Goal: Information Seeking & Learning: Learn about a topic

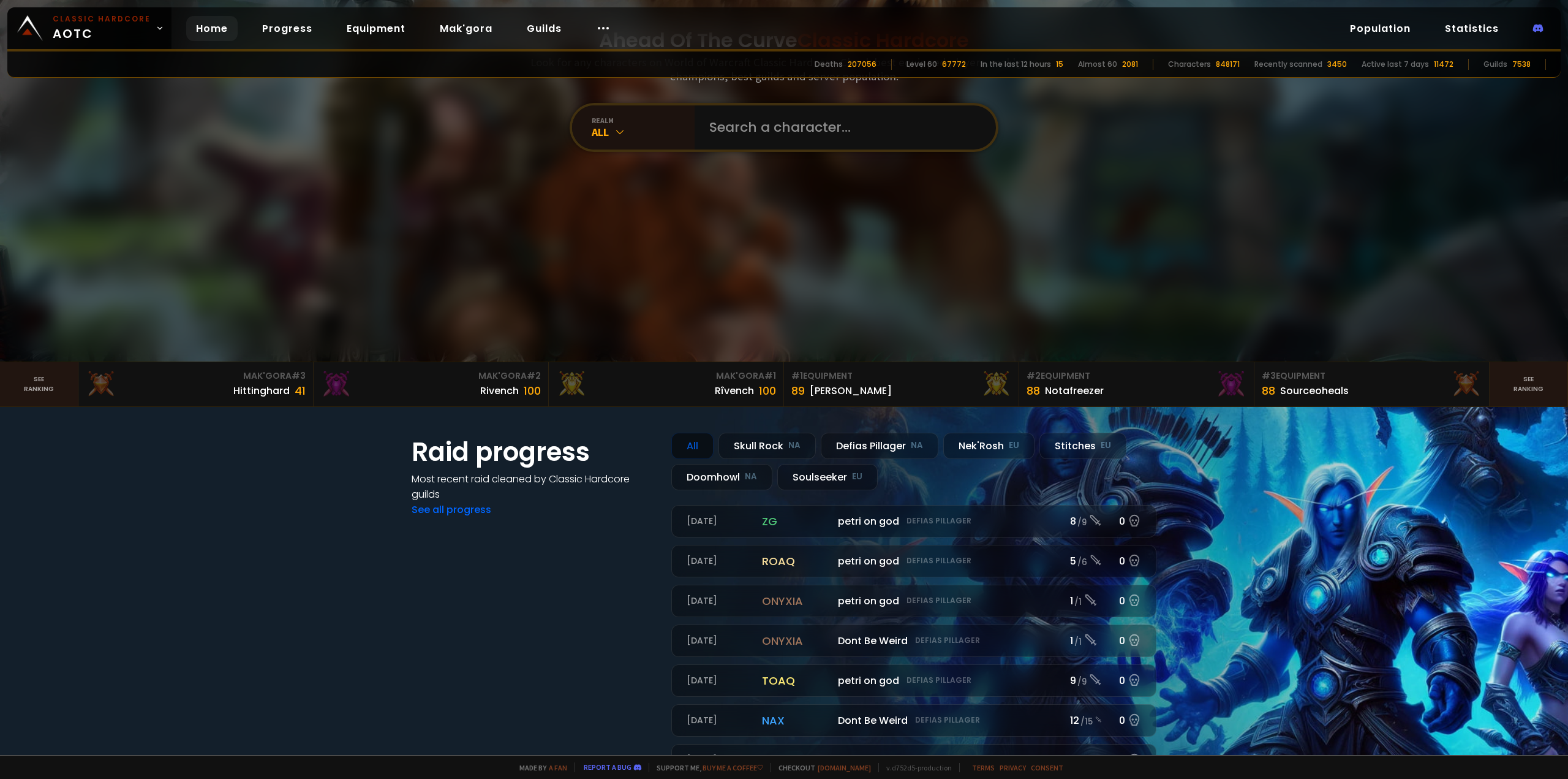
scroll to position [245, 0]
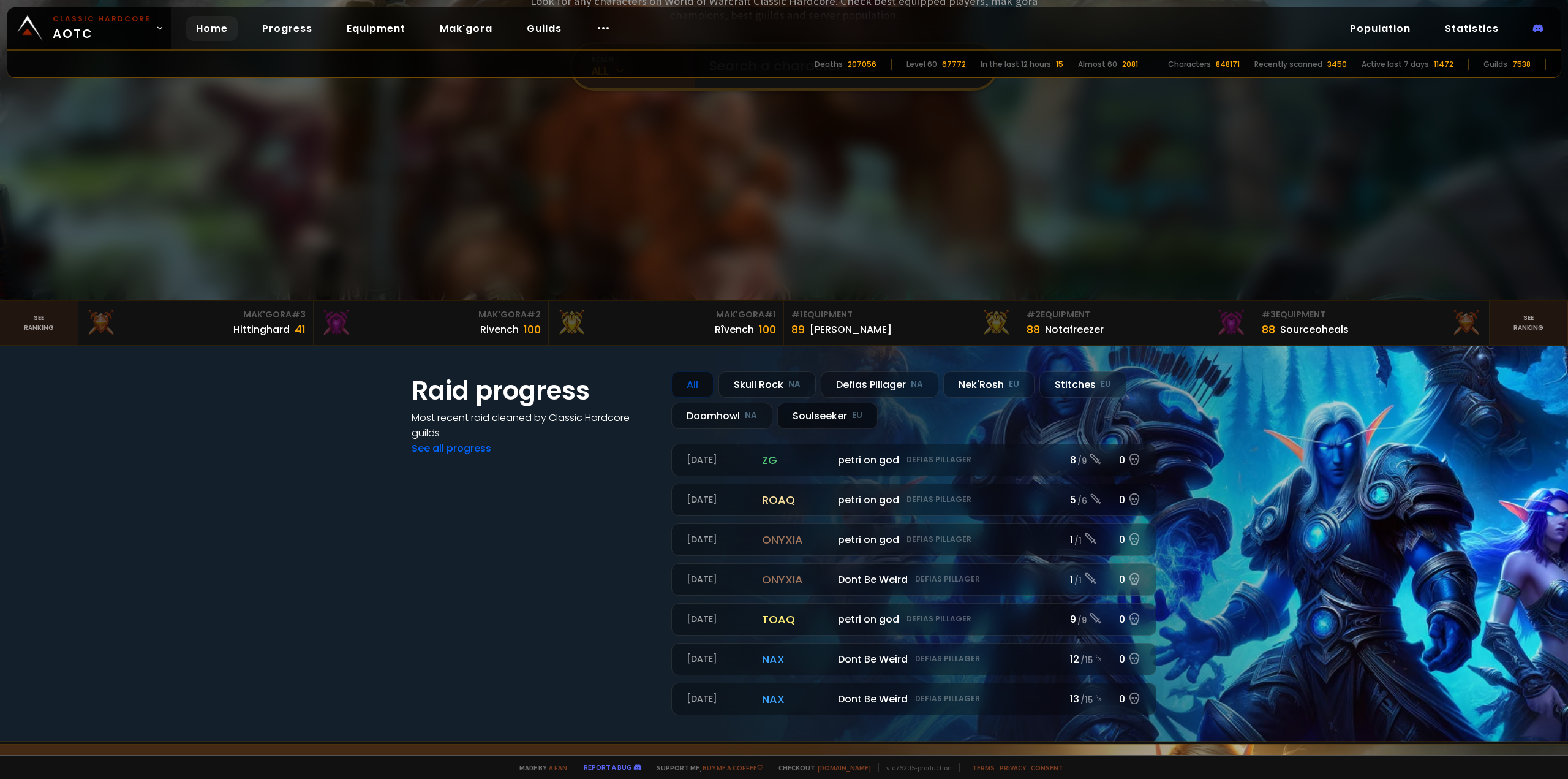
click at [814, 408] on div "Soulseeker EU" at bounding box center [827, 415] width 101 height 26
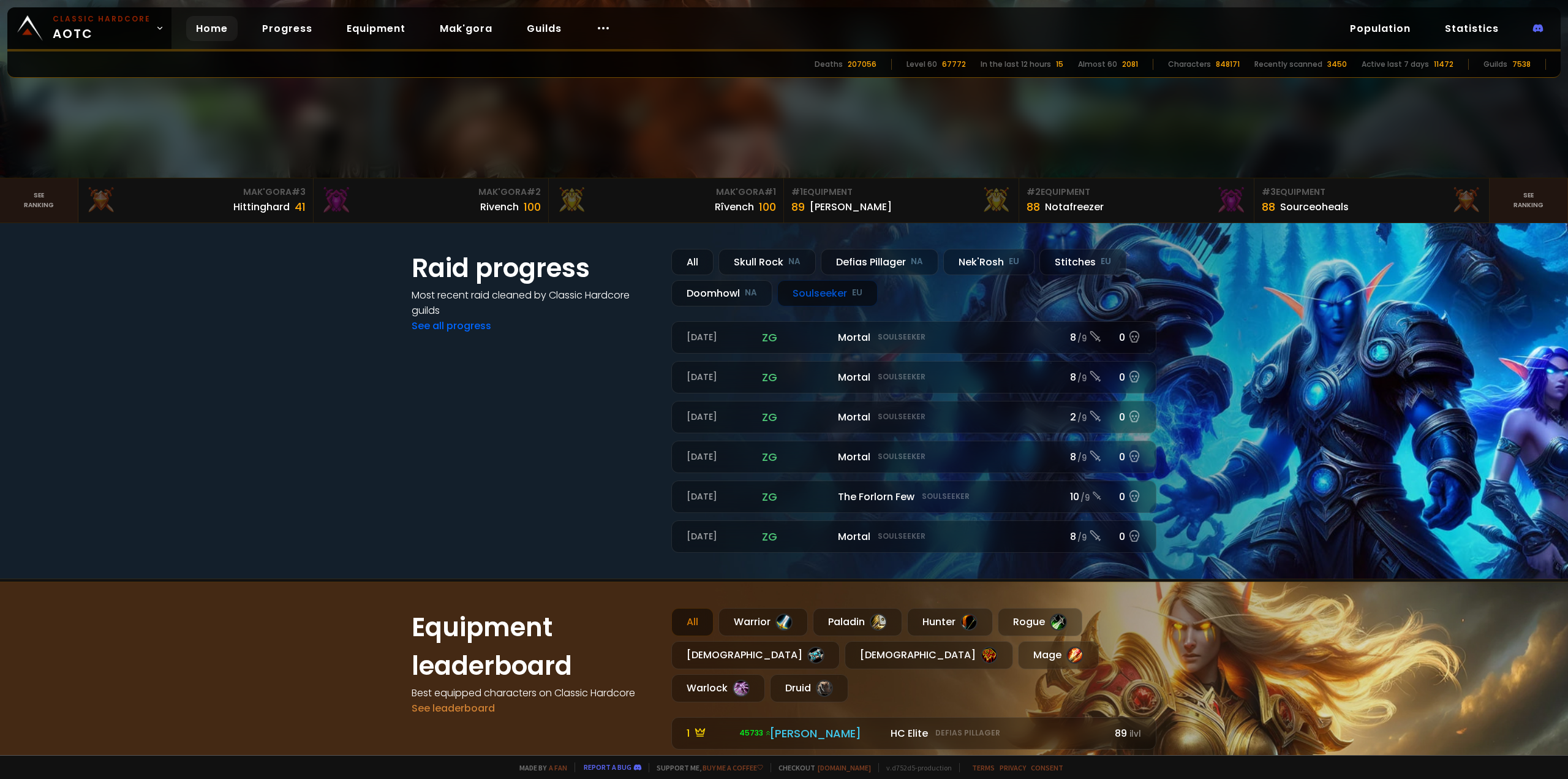
scroll to position [428, 0]
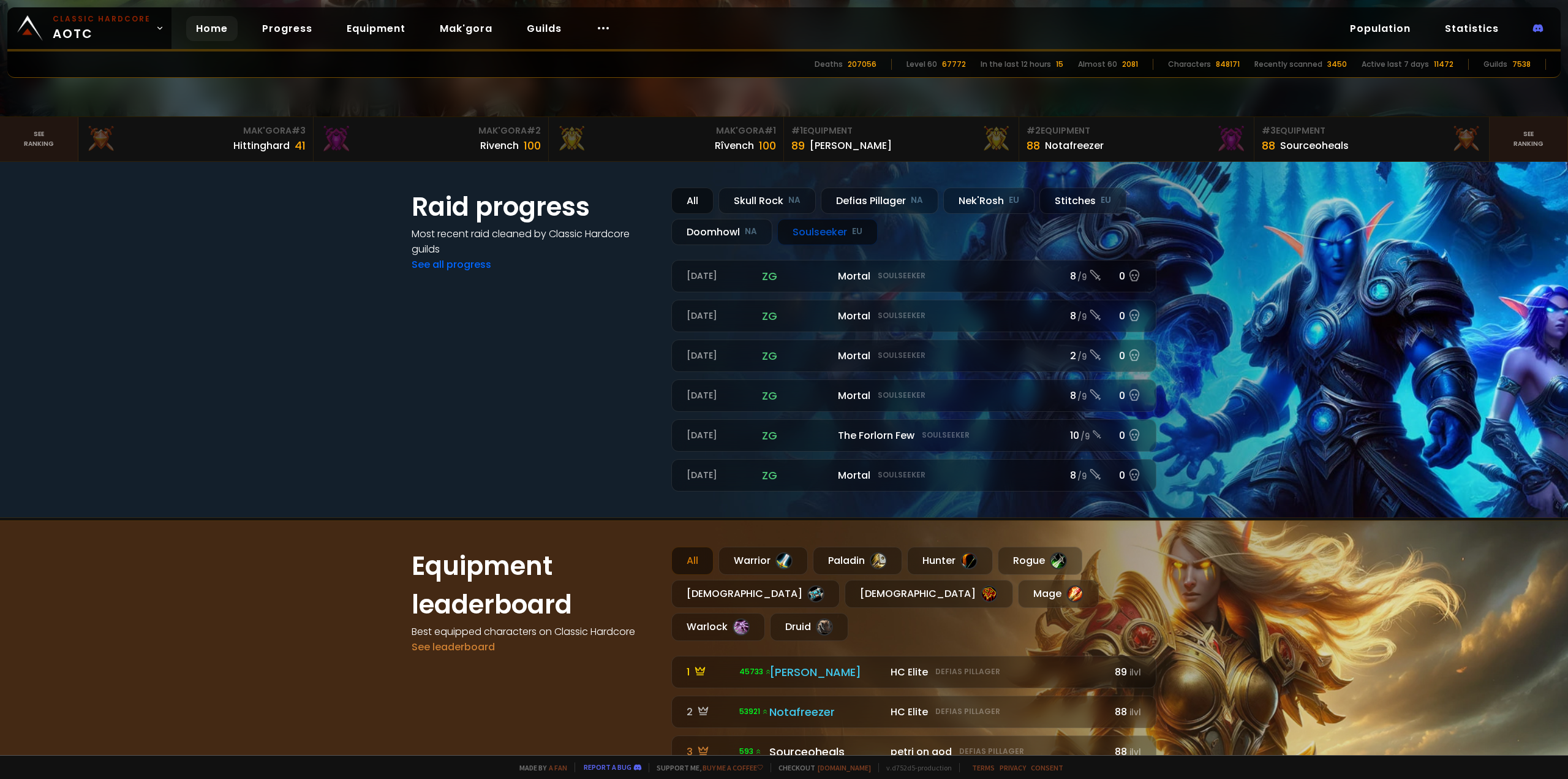
click at [681, 194] on div "All" at bounding box center [692, 200] width 42 height 26
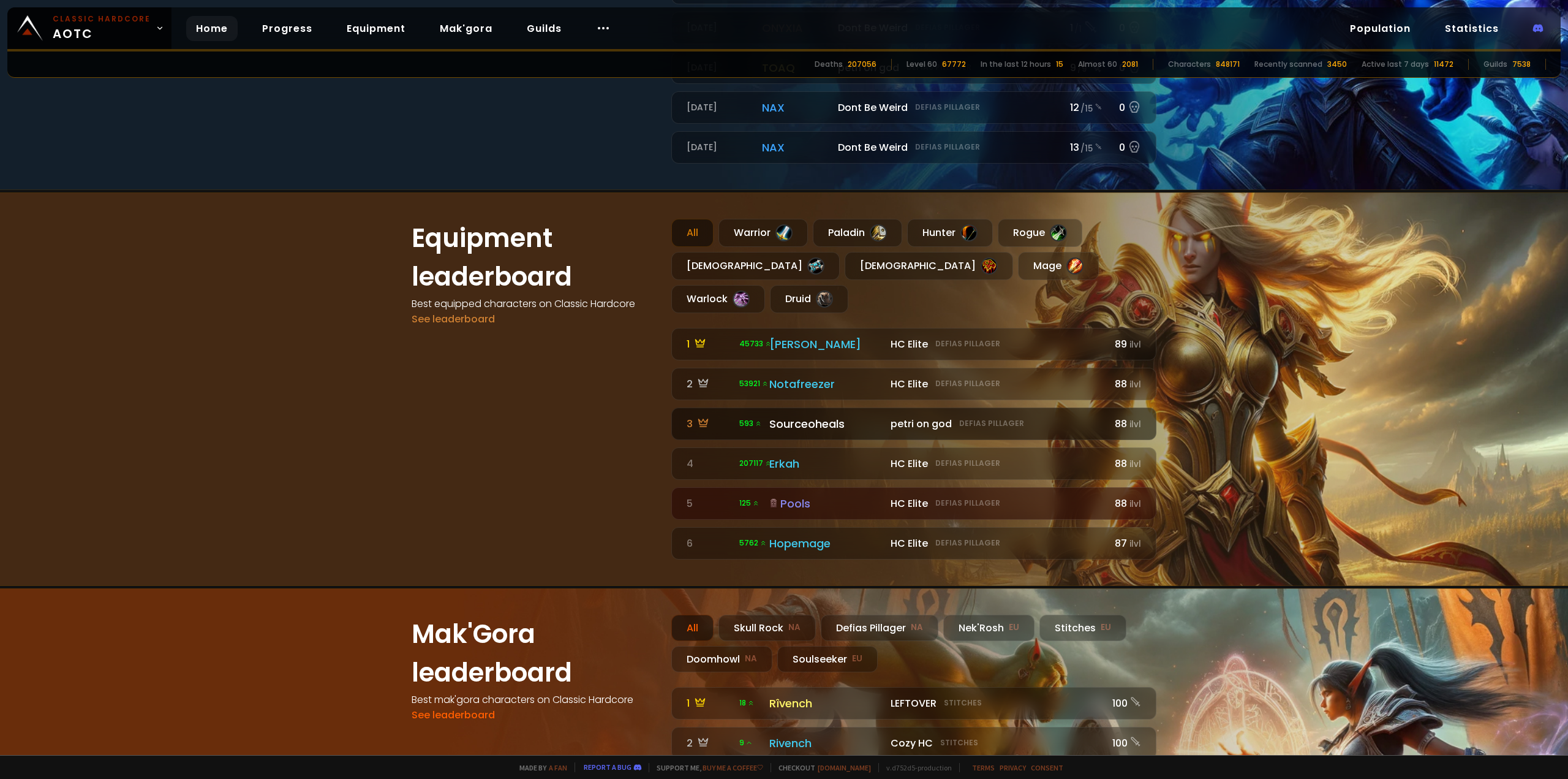
scroll to position [858, 0]
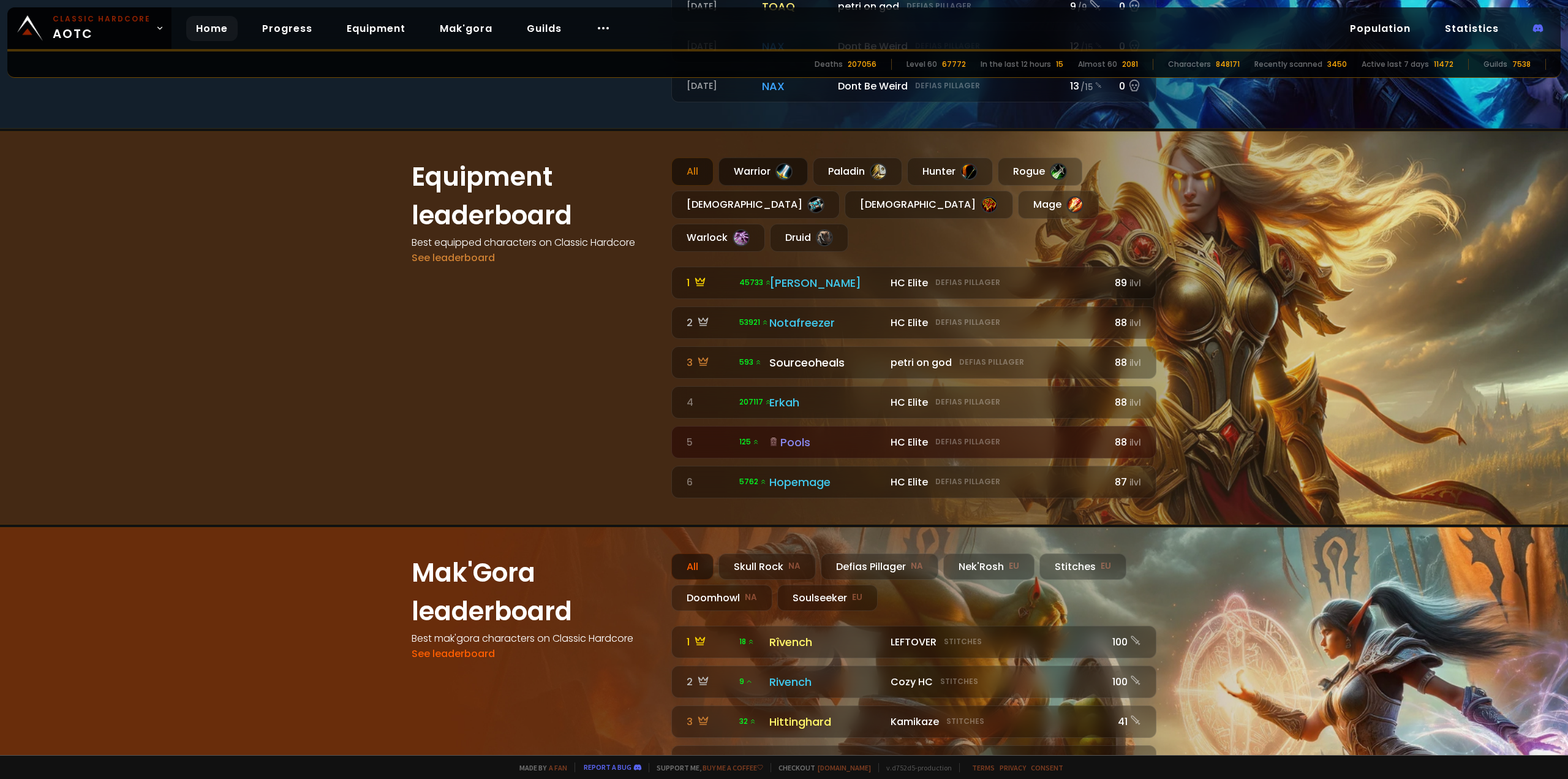
click at [761, 172] on div "Warrior" at bounding box center [763, 171] width 89 height 28
click at [686, 171] on div "All" at bounding box center [692, 171] width 42 height 28
click at [744, 169] on div "Warrior" at bounding box center [763, 171] width 89 height 28
click at [695, 168] on div "All" at bounding box center [692, 171] width 42 height 28
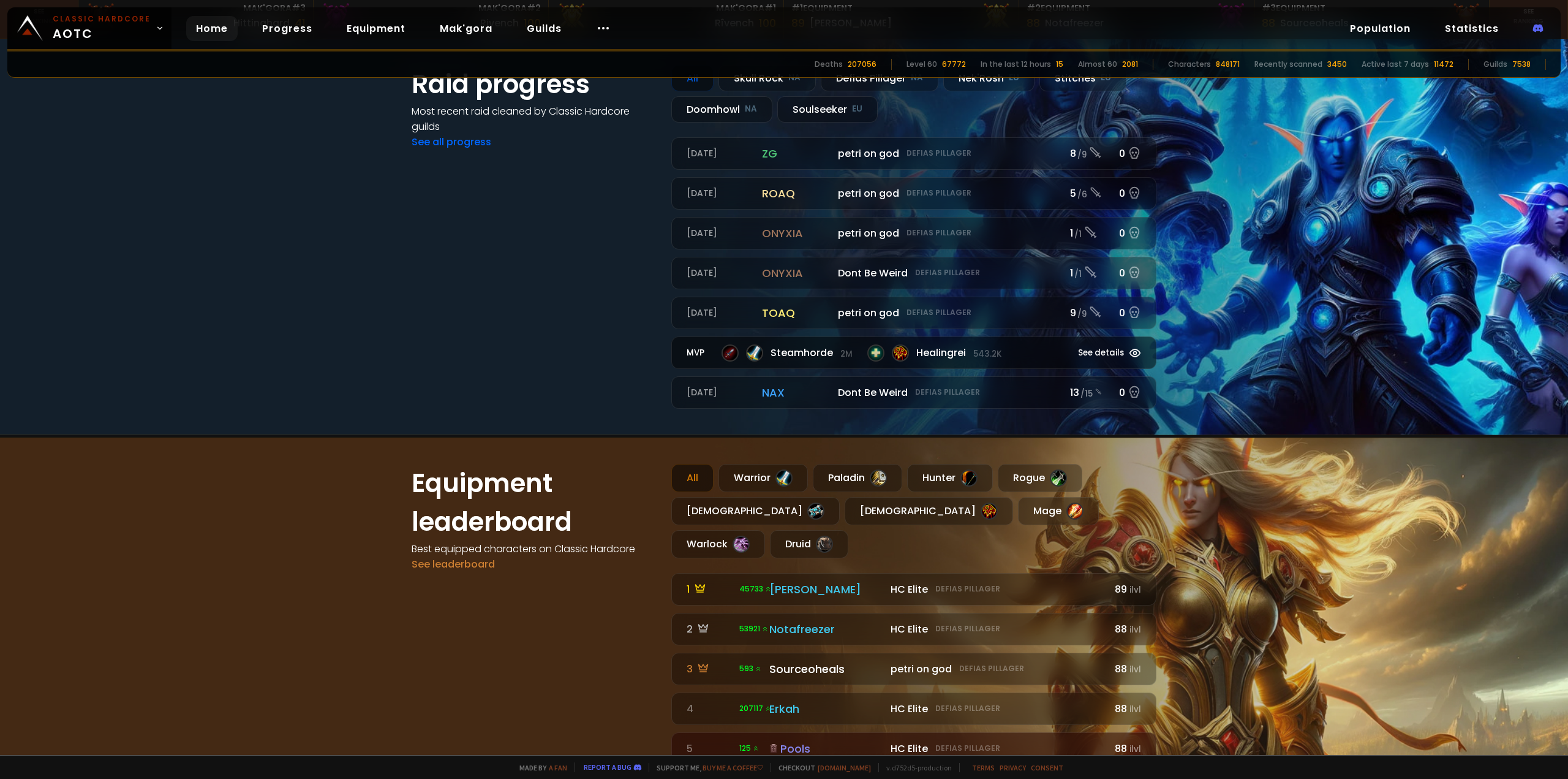
scroll to position [245, 0]
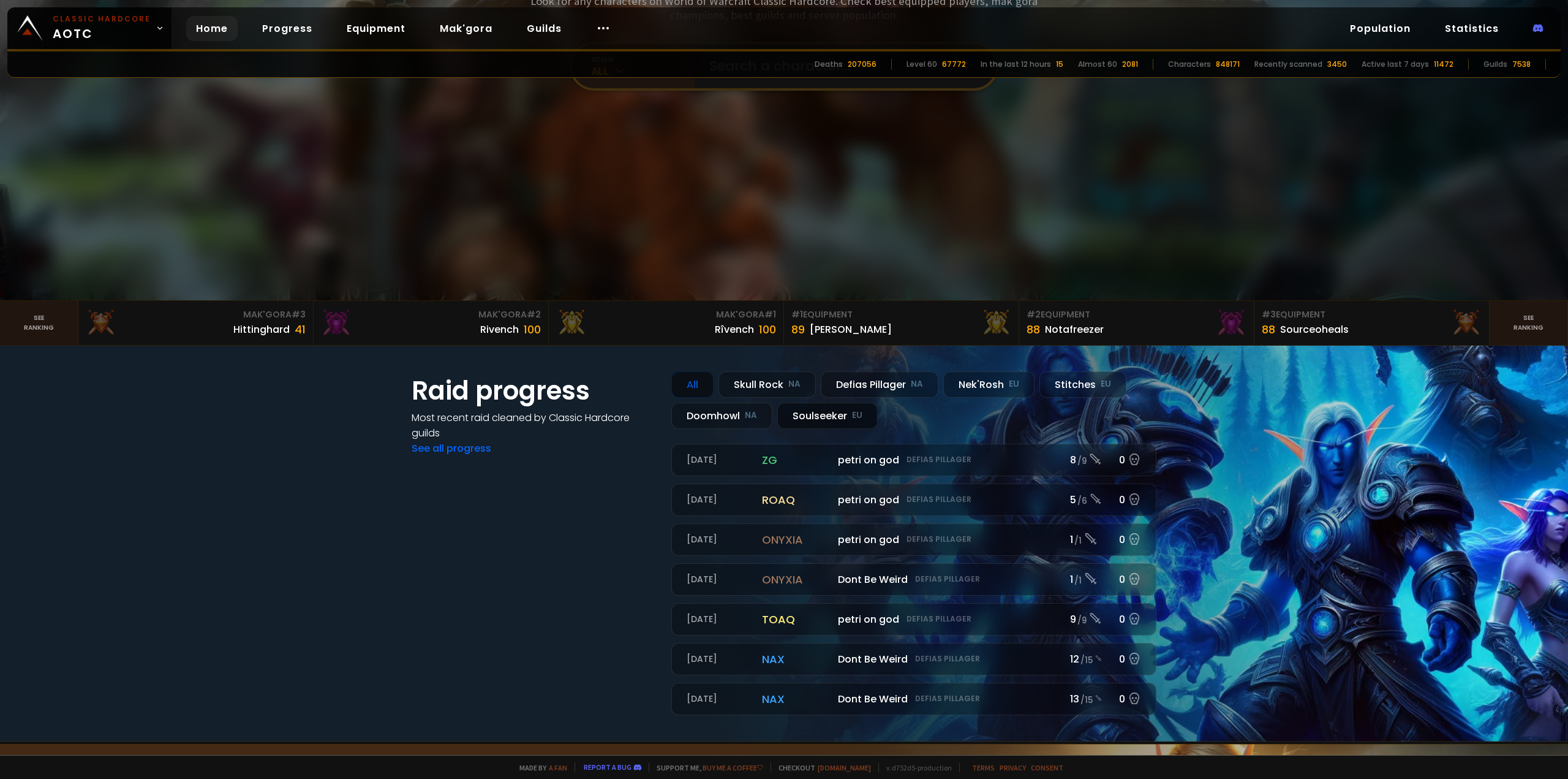
click at [830, 413] on div "Soulseeker EU" at bounding box center [827, 415] width 101 height 26
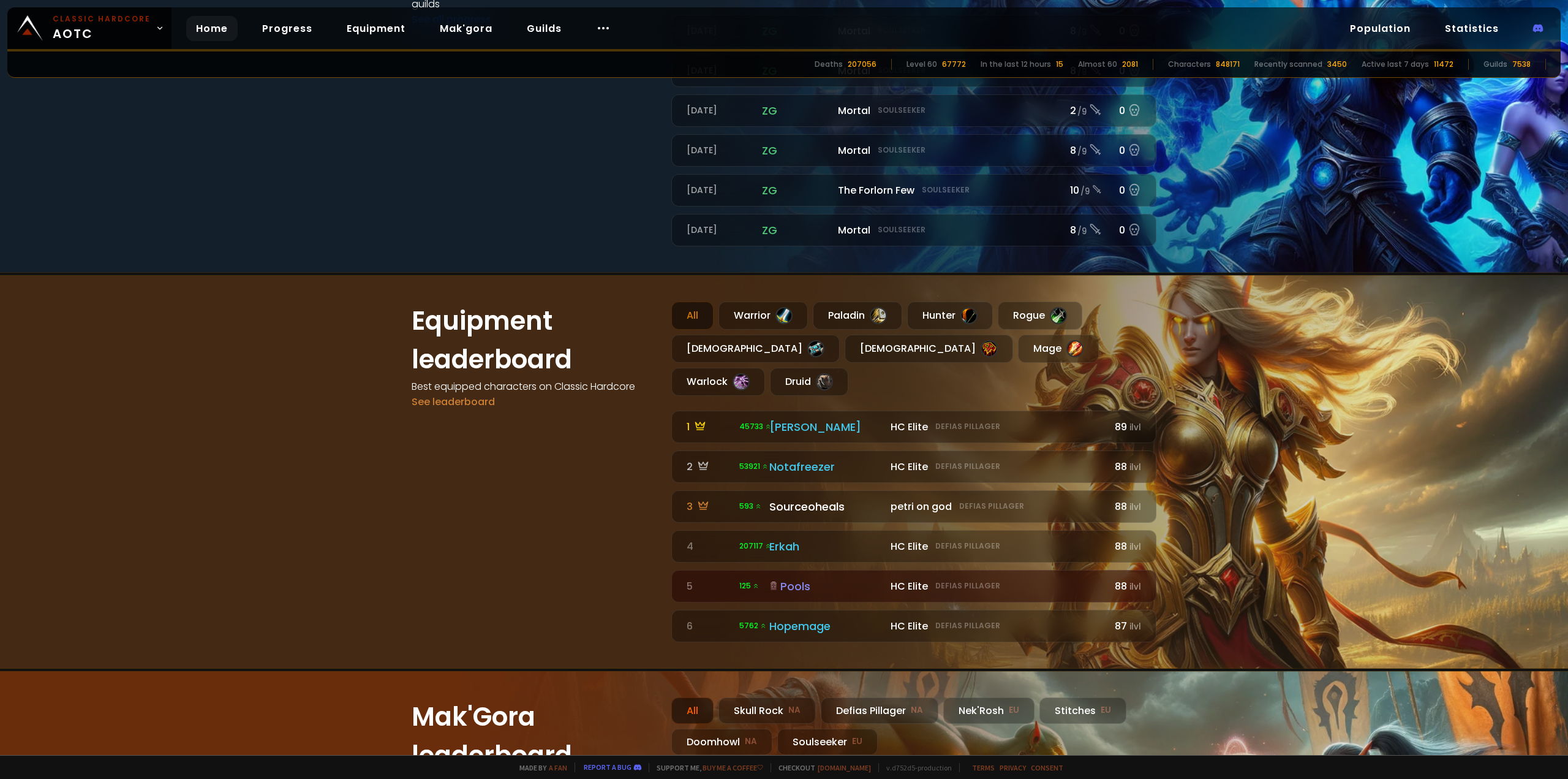
scroll to position [858, 0]
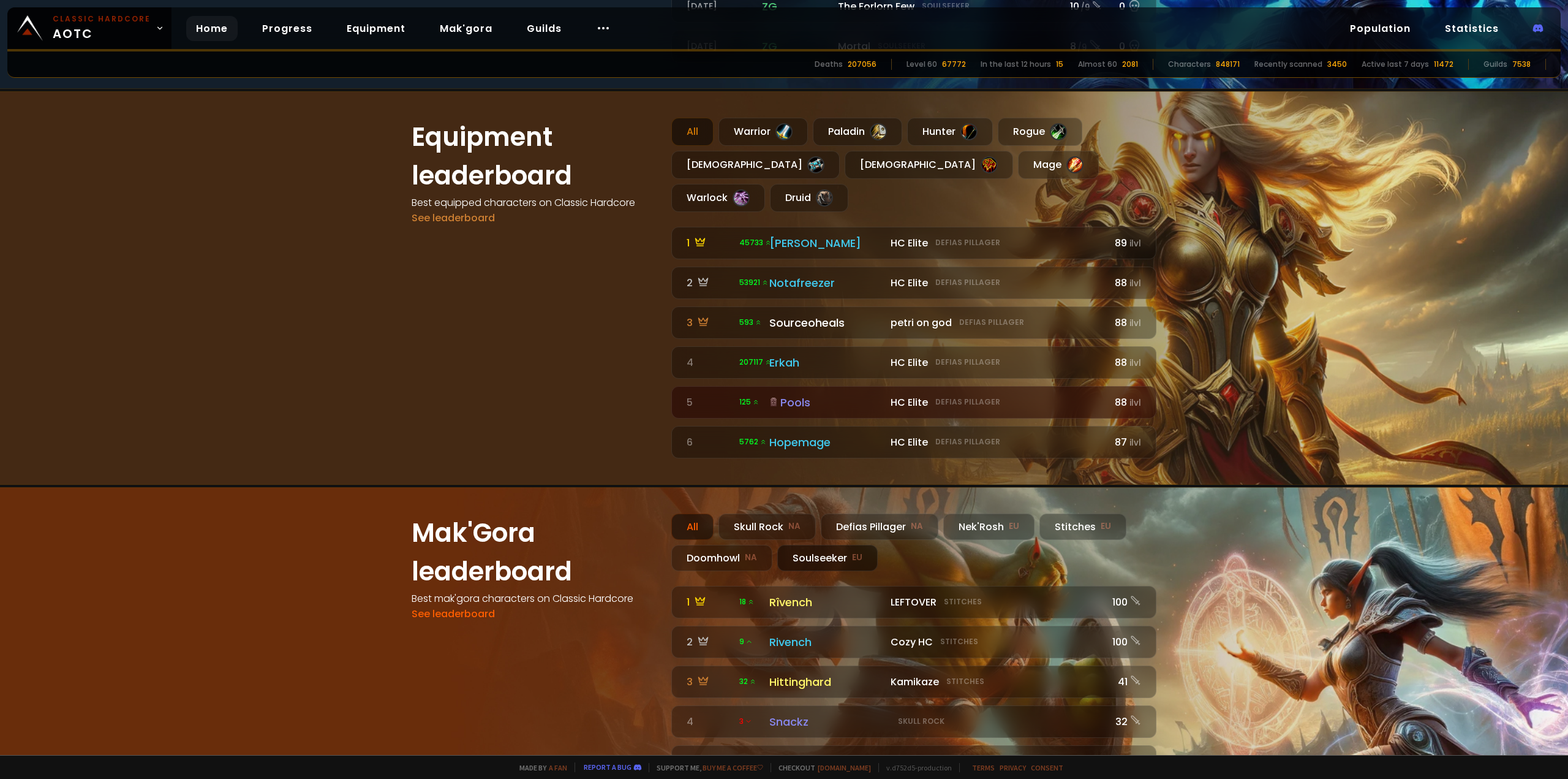
click at [820, 544] on div "Soulseeker EU" at bounding box center [827, 557] width 101 height 26
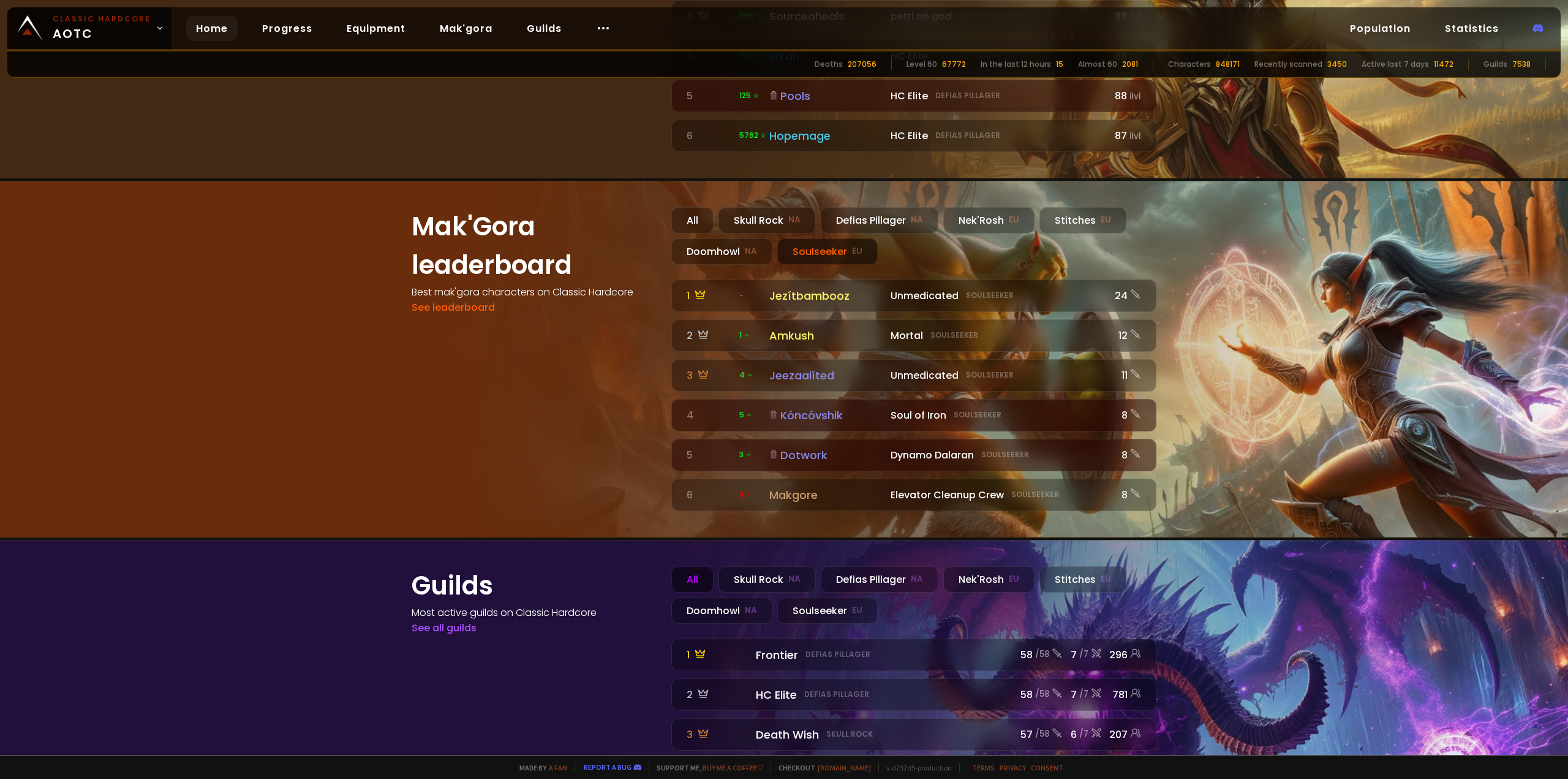
scroll to position [1253, 0]
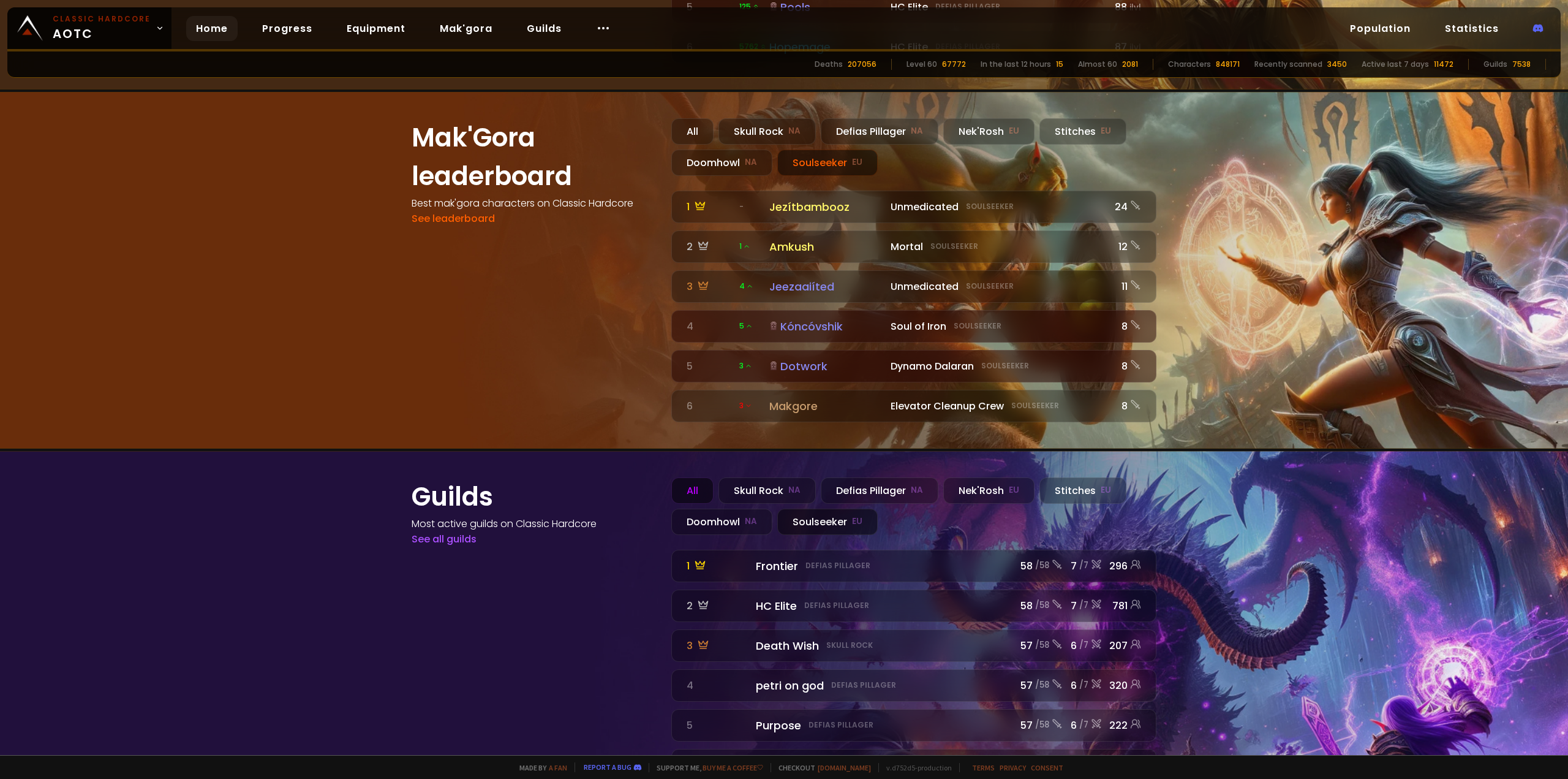
click at [820, 509] on div "Soulseeker EU" at bounding box center [827, 522] width 101 height 26
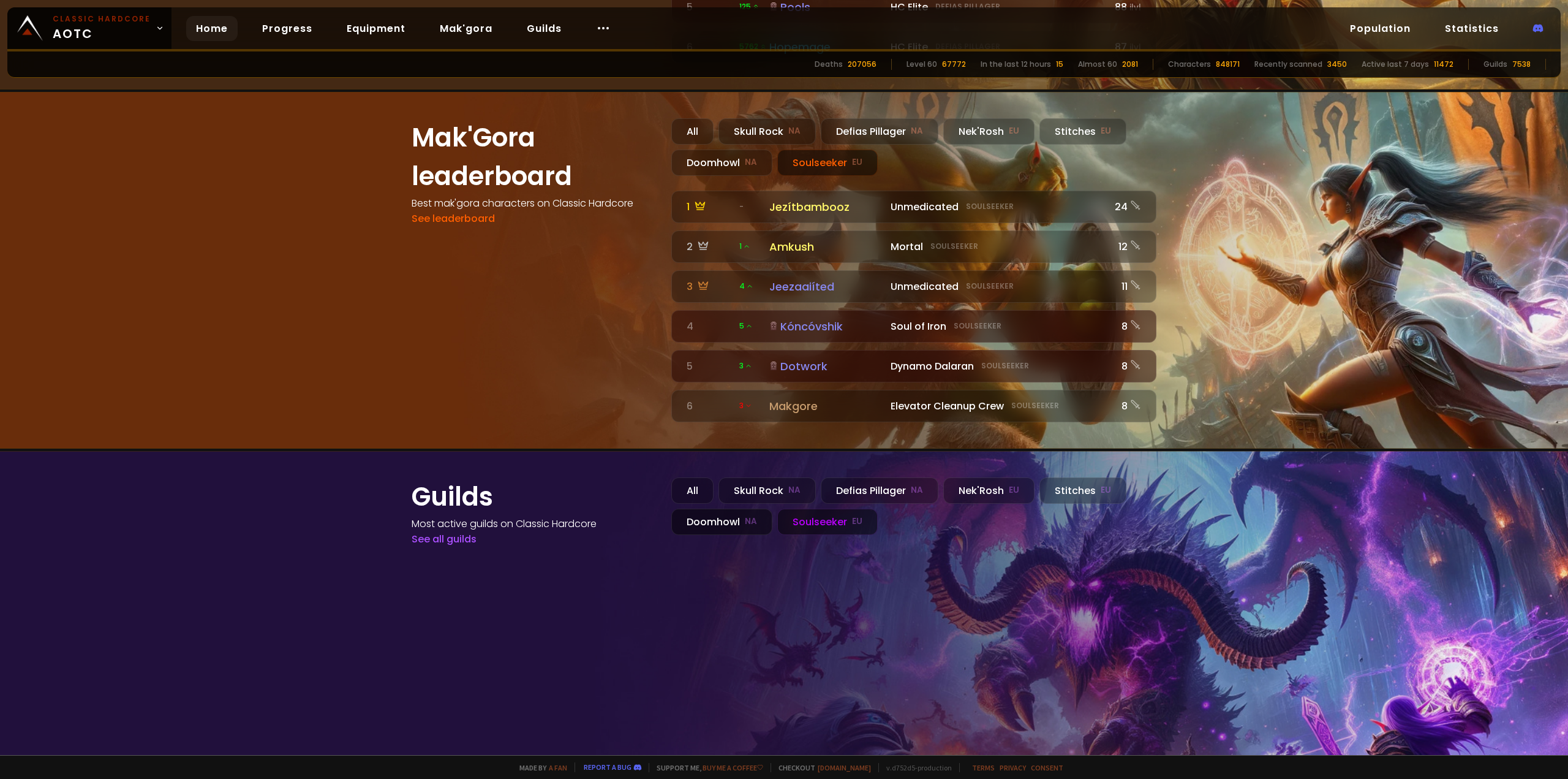
click at [702, 509] on div "Doomhowl NA" at bounding box center [721, 522] width 101 height 26
click at [790, 509] on div "Soulseeker EU" at bounding box center [827, 522] width 101 height 26
click at [756, 477] on div "Skull Rock NA" at bounding box center [767, 490] width 97 height 26
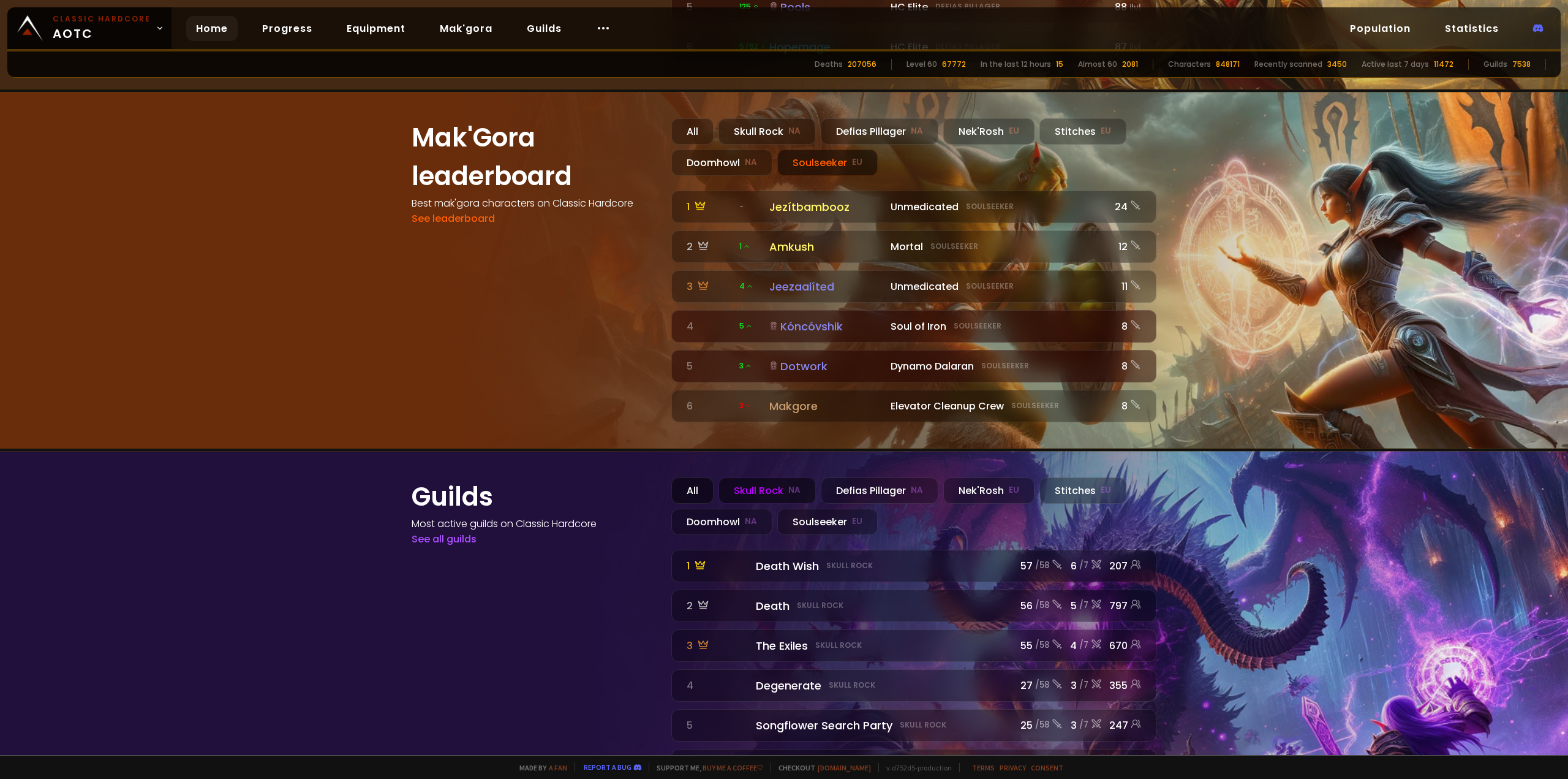
click at [690, 477] on div "All" at bounding box center [692, 490] width 42 height 26
click at [799, 509] on div "Soulseeker EU" at bounding box center [827, 522] width 101 height 26
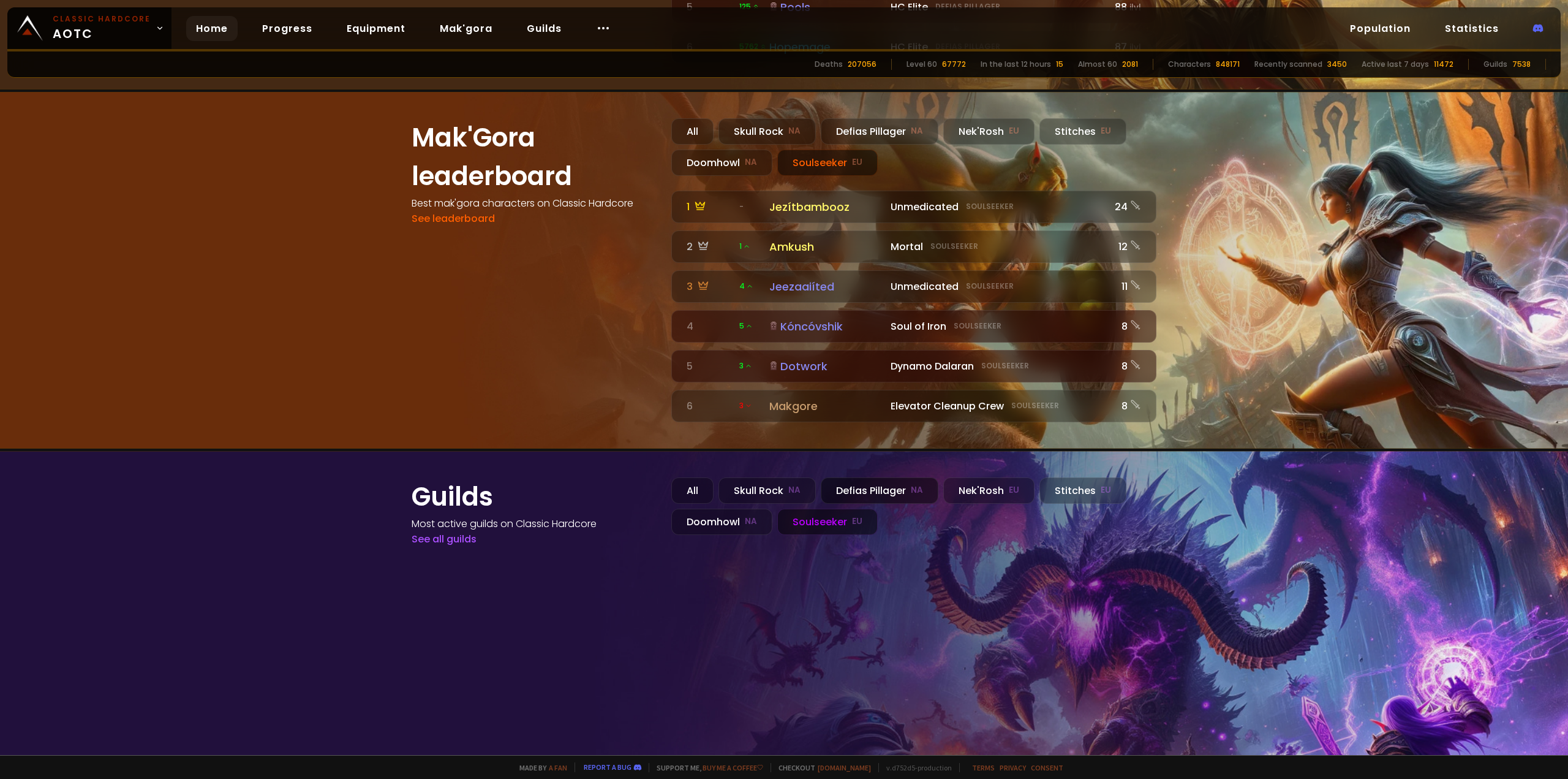
click at [901, 477] on div "Defias Pillager NA" at bounding box center [879, 490] width 118 height 26
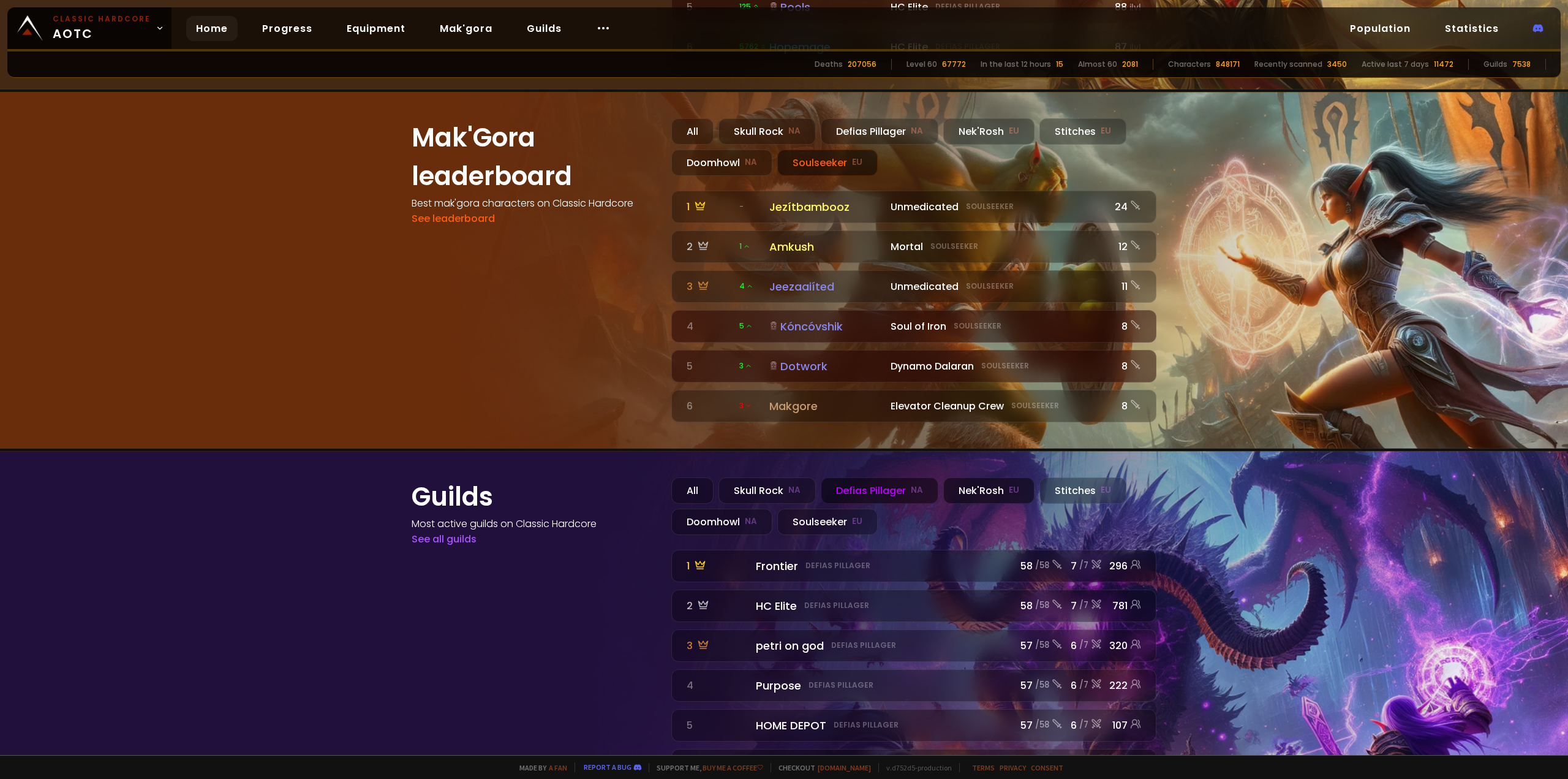
click at [981, 477] on div "Nek'Rosh EU" at bounding box center [989, 490] width 91 height 26
click at [1069, 477] on div "Stitches EU" at bounding box center [1082, 490] width 87 height 26
click at [824, 509] on div "Soulseeker EU" at bounding box center [827, 522] width 101 height 26
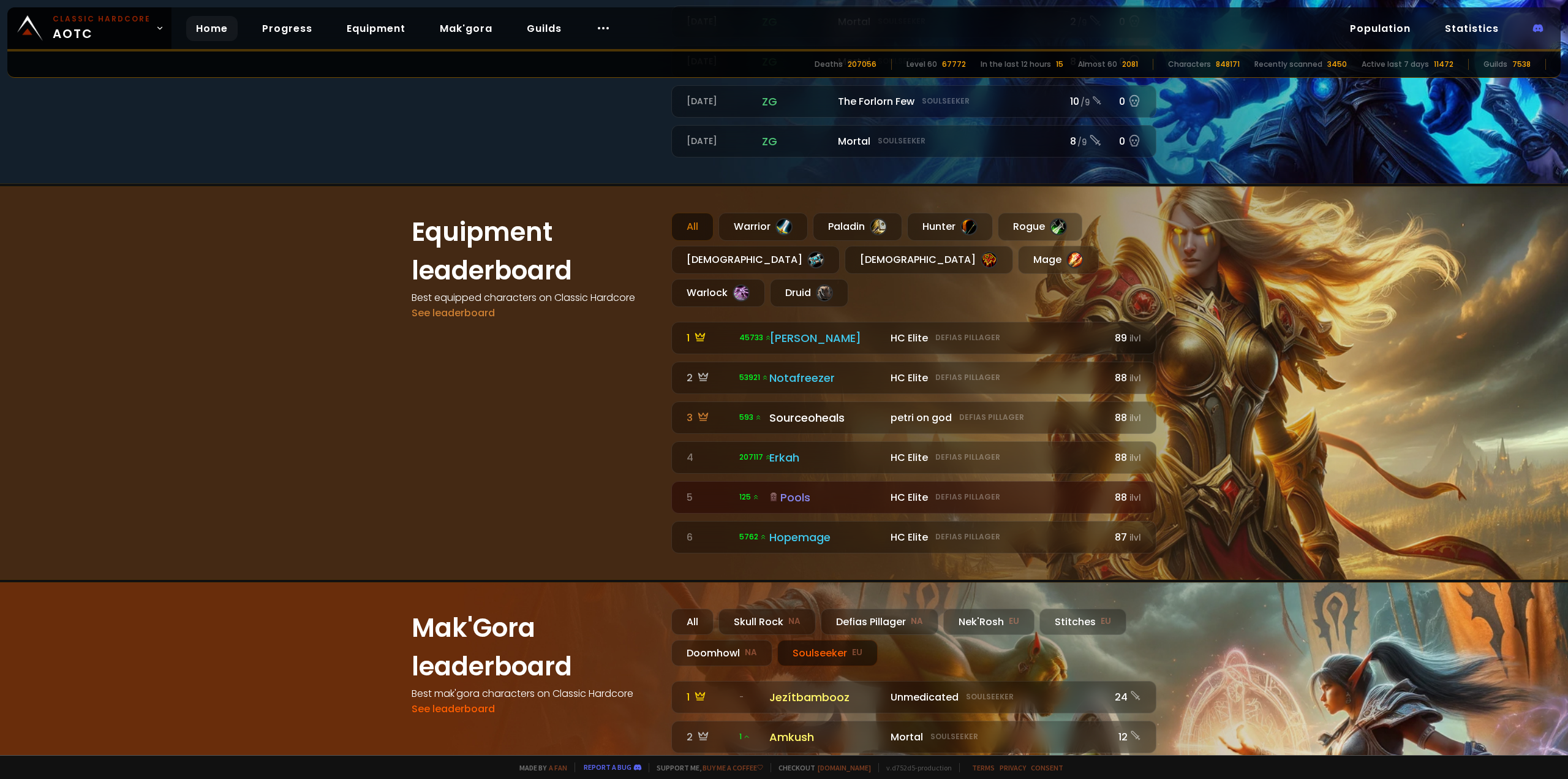
scroll to position [640, 0]
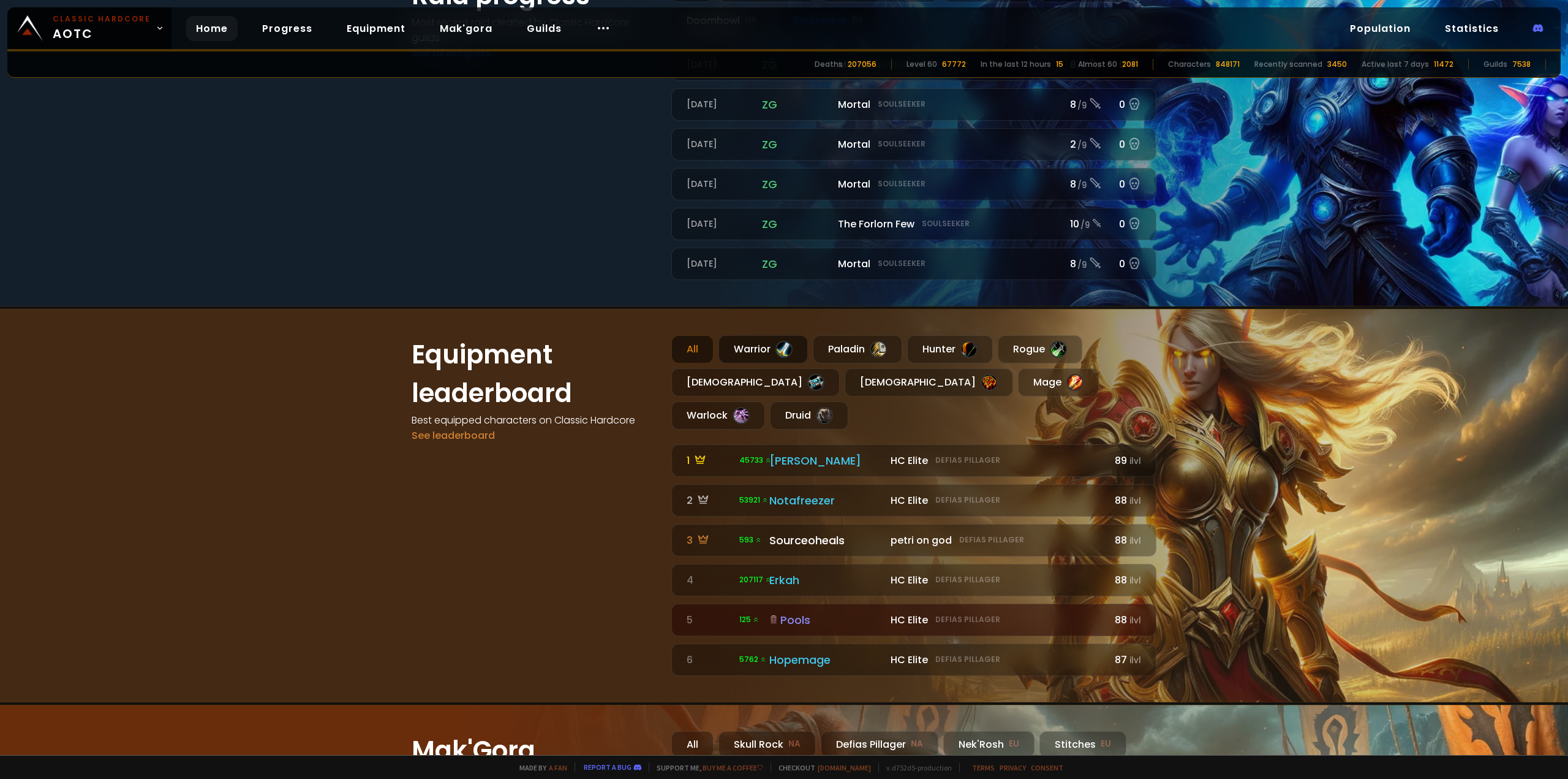
click at [754, 349] on div "Warrior" at bounding box center [763, 349] width 89 height 28
click at [859, 349] on div "Paladin" at bounding box center [857, 349] width 89 height 28
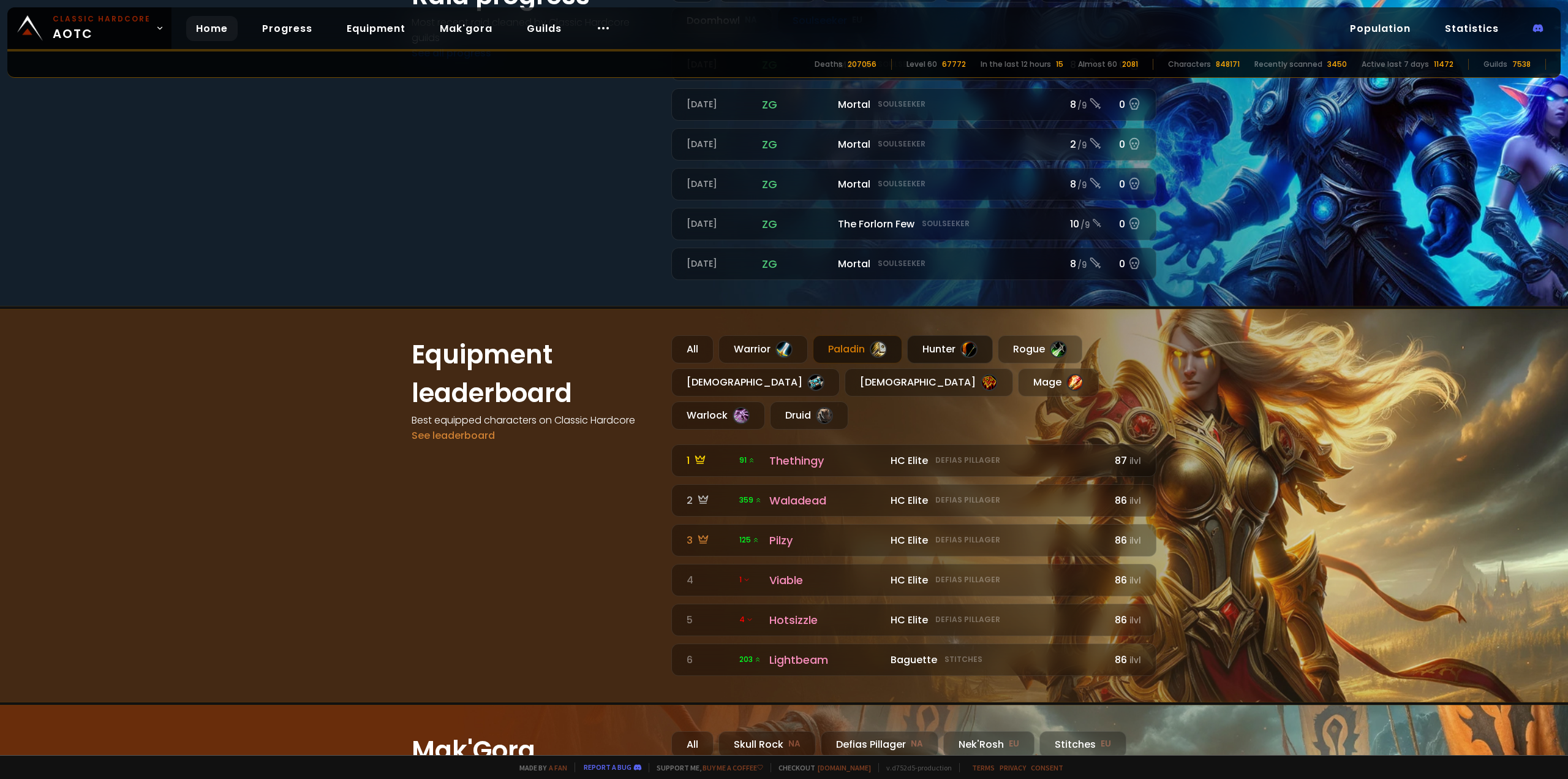
click at [929, 342] on div "Hunter" at bounding box center [950, 349] width 86 height 28
click at [1009, 345] on div "Rogue" at bounding box center [1040, 349] width 84 height 28
click at [701, 382] on div "[DEMOGRAPHIC_DATA]" at bounding box center [755, 382] width 169 height 28
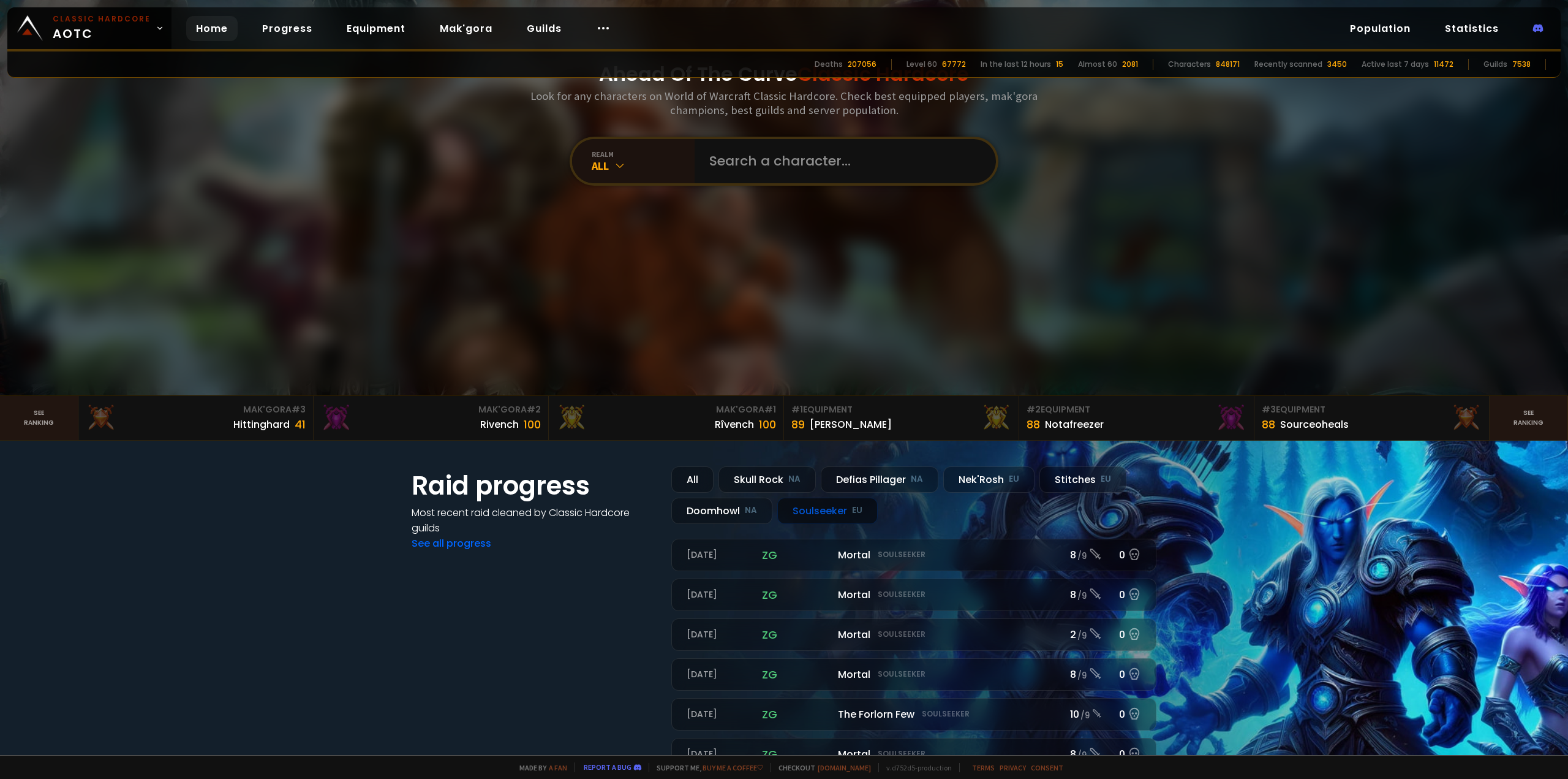
scroll to position [88, 0]
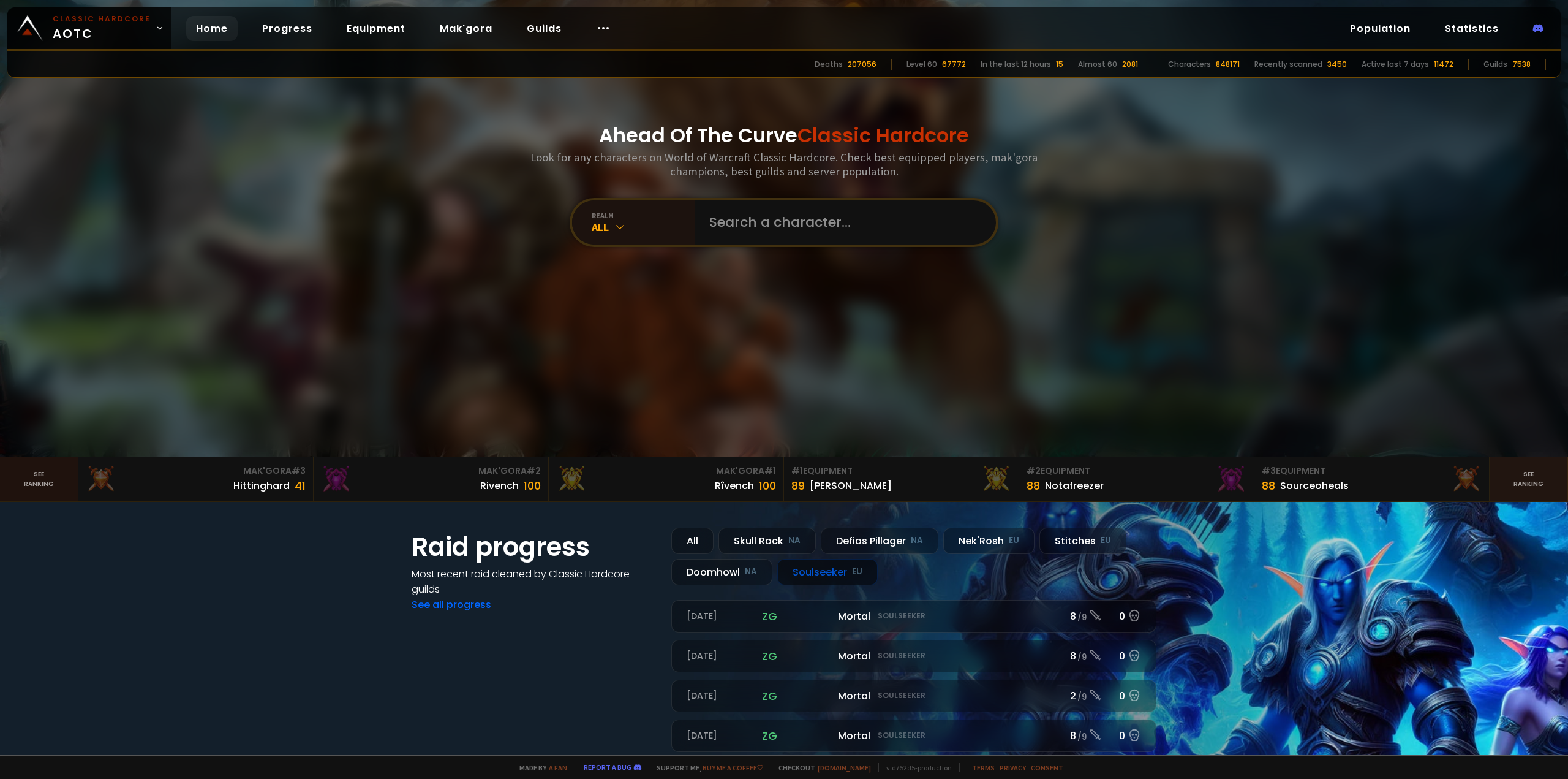
click at [32, 479] on link "See ranking" at bounding box center [39, 479] width 79 height 44
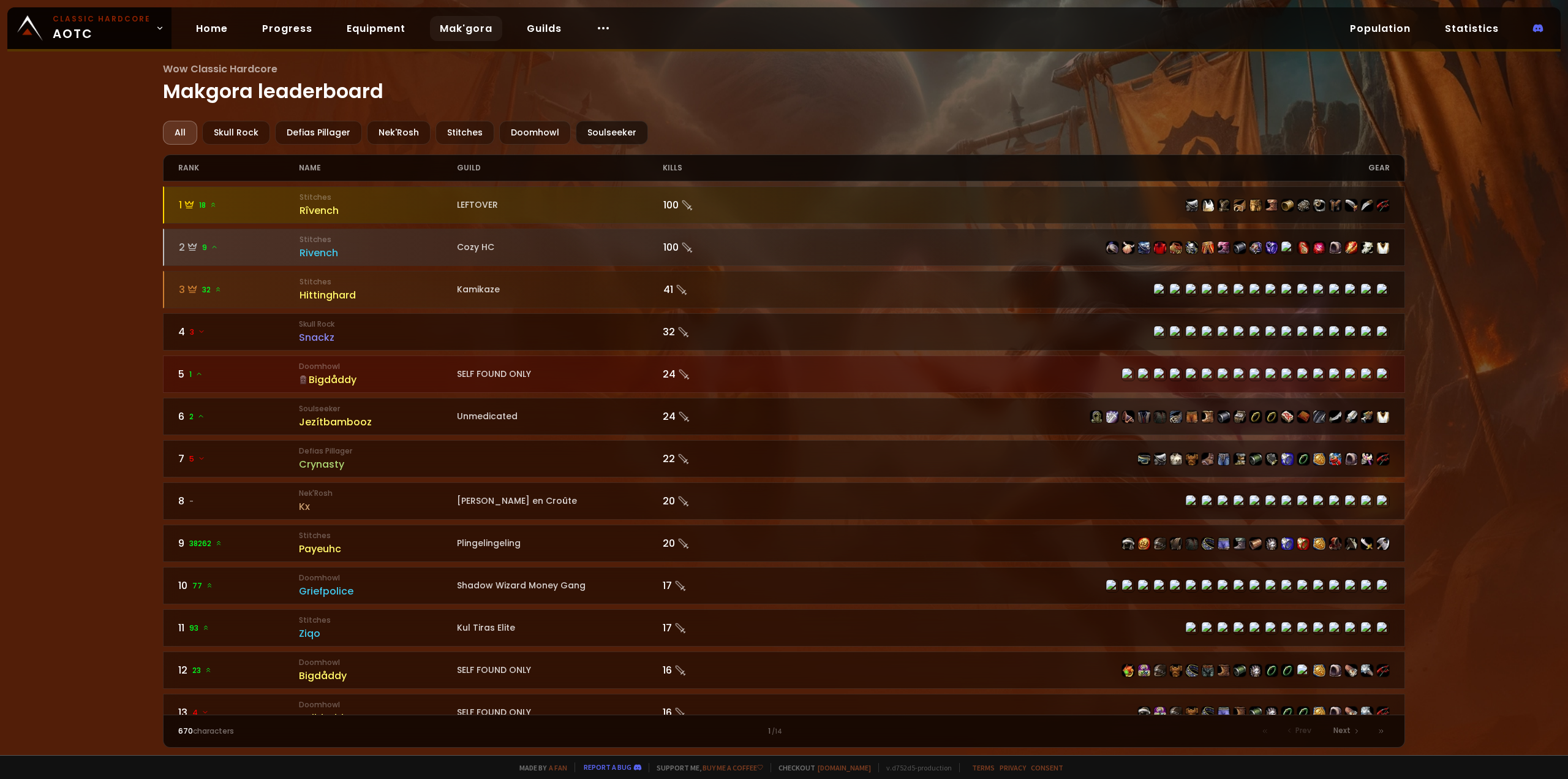
click at [593, 125] on div "Soulseeker" at bounding box center [612, 132] width 72 height 24
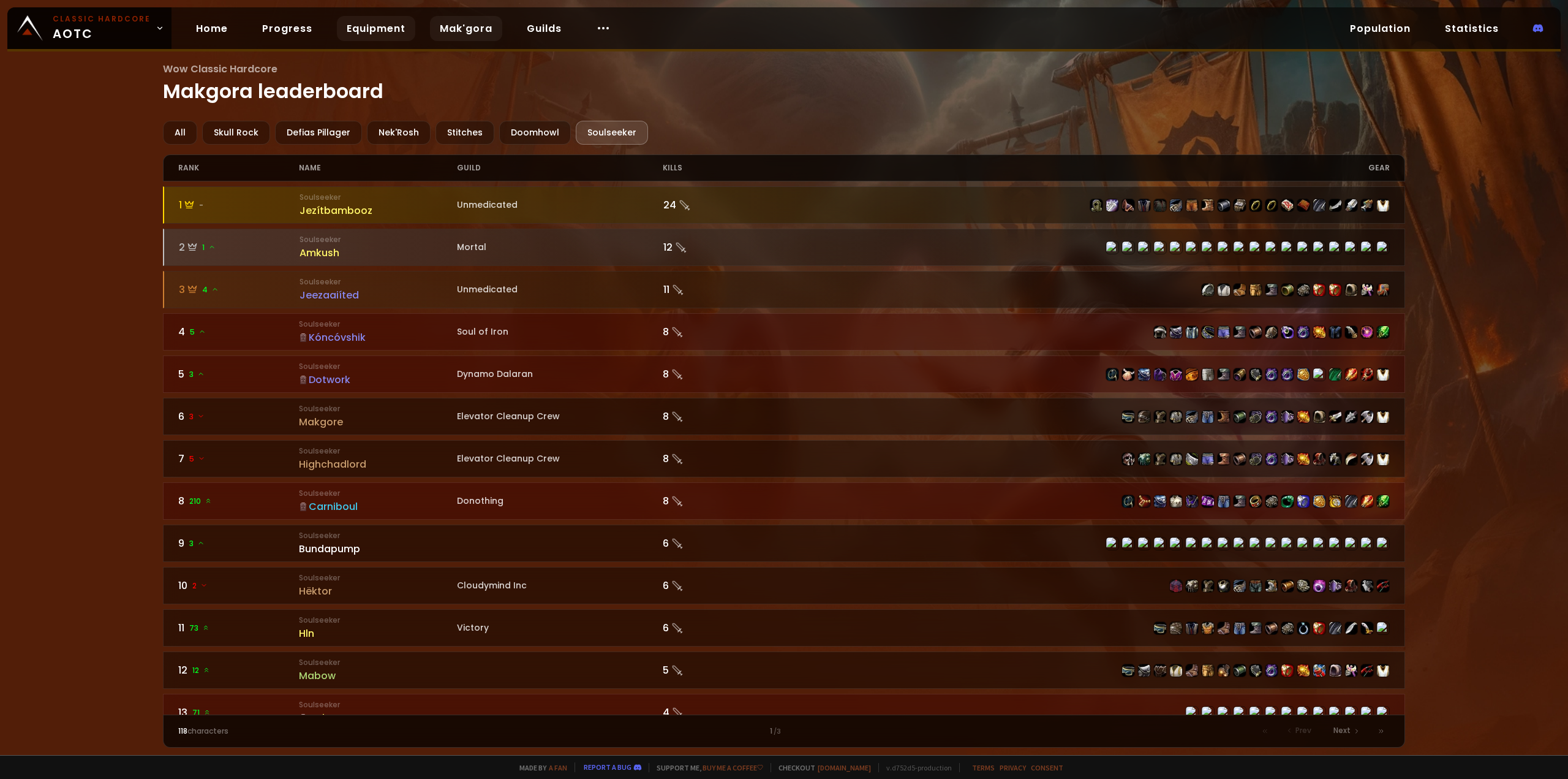
click at [367, 30] on link "Equipment" at bounding box center [376, 28] width 79 height 25
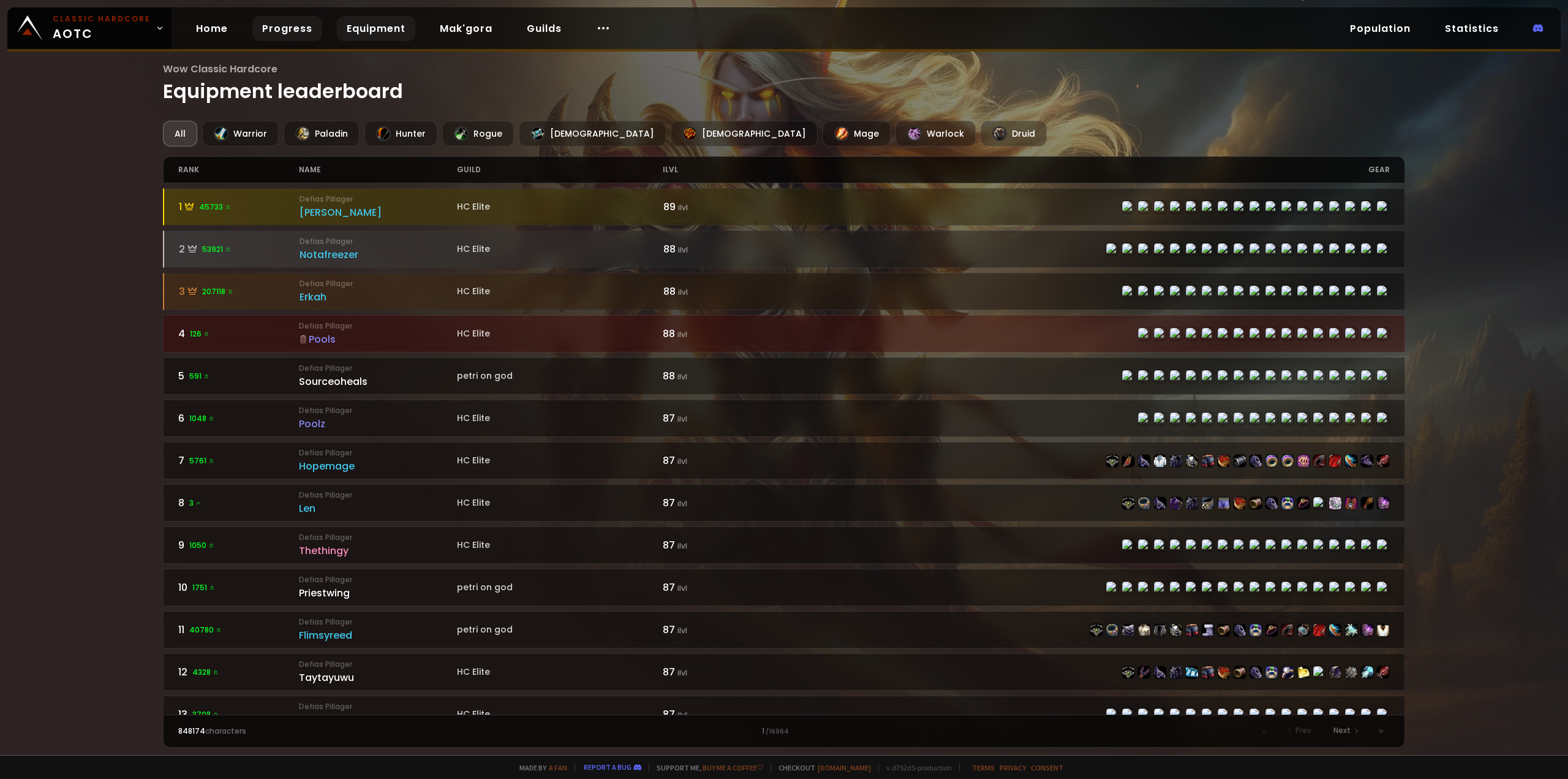
click at [268, 29] on link "Progress" at bounding box center [287, 28] width 70 height 25
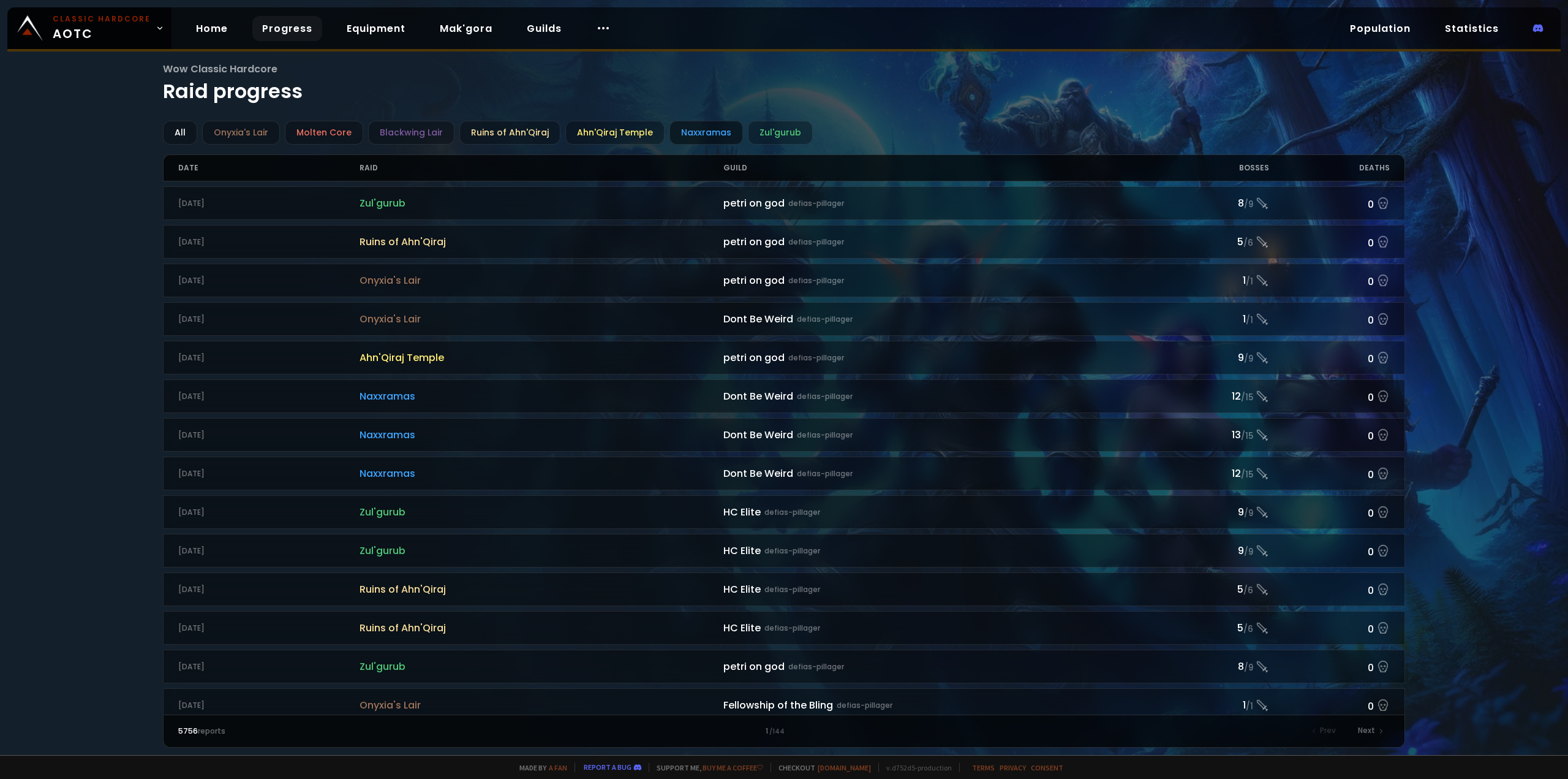
click at [689, 134] on div "Naxxramas" at bounding box center [706, 132] width 74 height 24
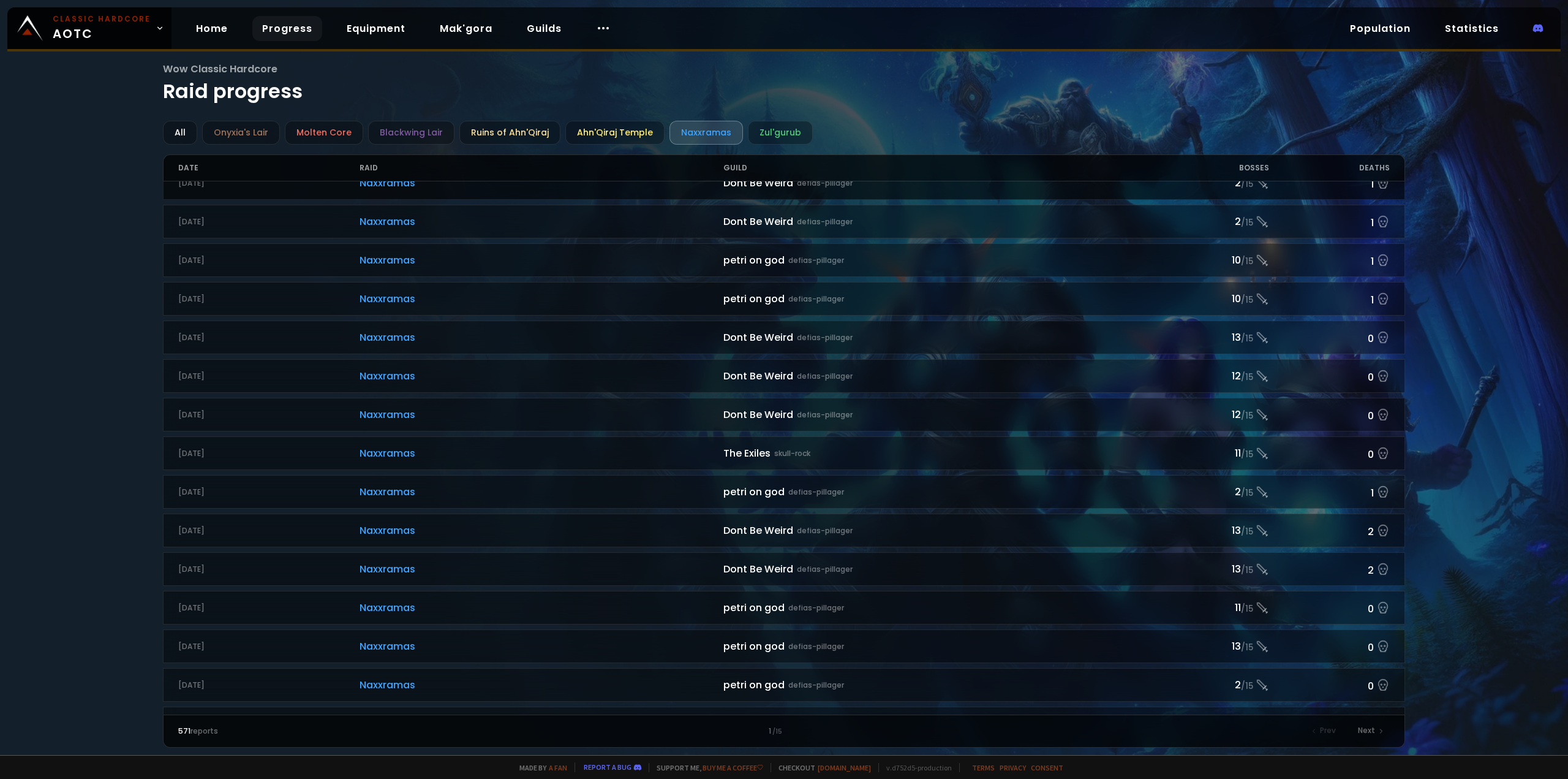
scroll to position [674, 0]
